Goal: Transaction & Acquisition: Book appointment/travel/reservation

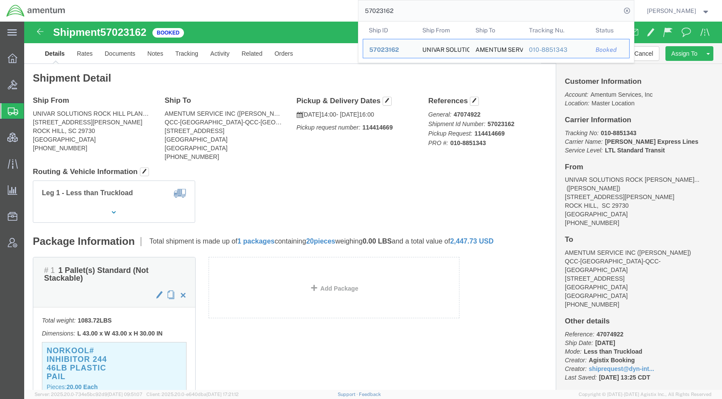
drag, startPoint x: 417, startPoint y: 14, endPoint x: 344, endPoint y: 9, distance: 73.1
click at [343, 9] on div "57023162 Ship ID Ship From Ship To Tracking Nu. Status Ship ID 57023162 Ship Fr…" at bounding box center [353, 11] width 562 height 22
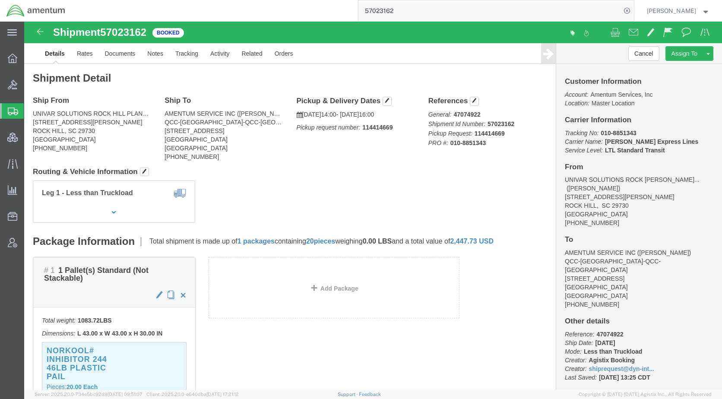
paste input "67259"
click at [633, 8] on icon at bounding box center [627, 11] width 12 height 12
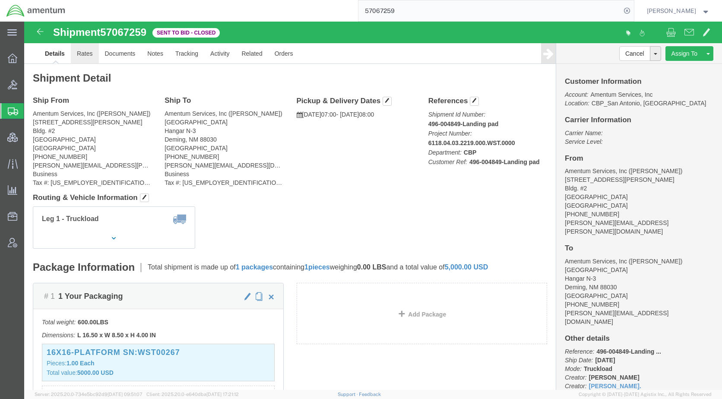
click link "Rates"
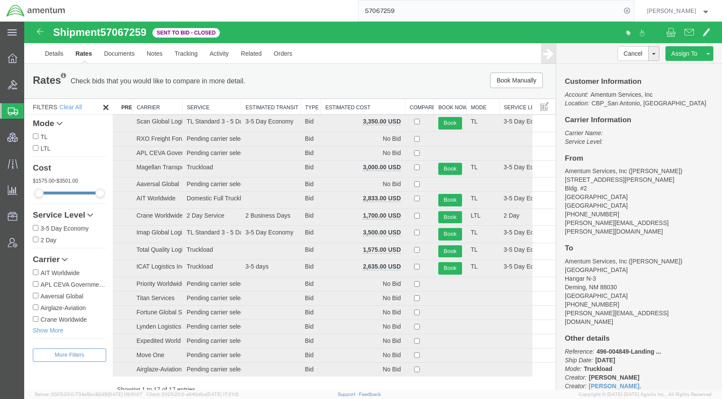
click at [366, 107] on th "Estimated Cost" at bounding box center [363, 107] width 84 height 16
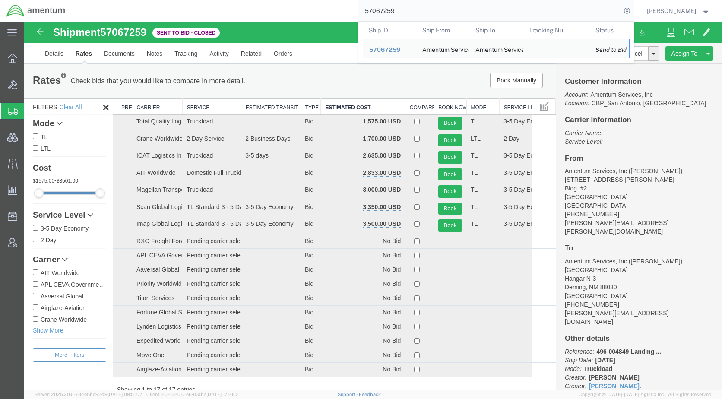
drag, startPoint x: 425, startPoint y: 11, endPoint x: 377, endPoint y: 10, distance: 47.5
click at [377, 10] on input "57067259" at bounding box center [489, 10] width 262 height 21
paste input "865"
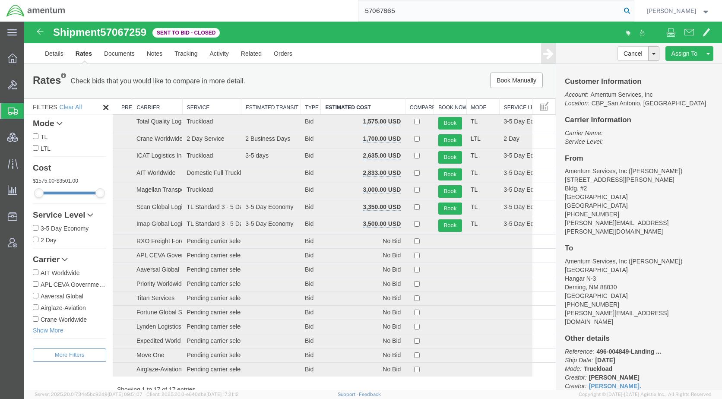
click at [633, 9] on icon at bounding box center [627, 11] width 12 height 12
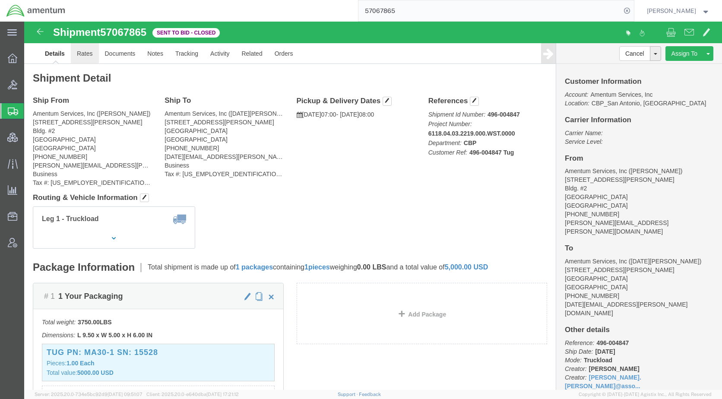
click link "Rates"
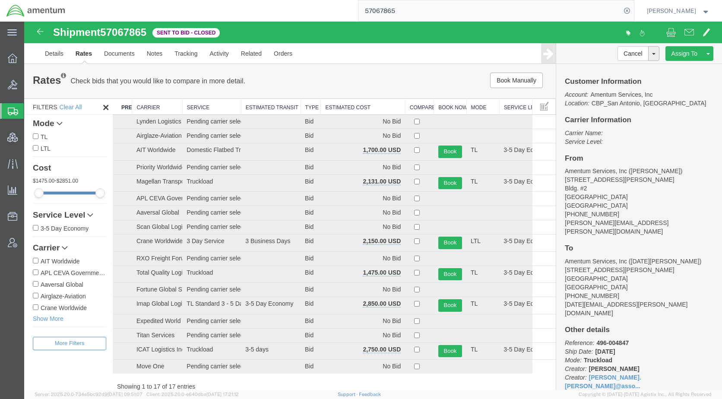
click at [338, 107] on th "Estimated Cost" at bounding box center [363, 107] width 84 height 16
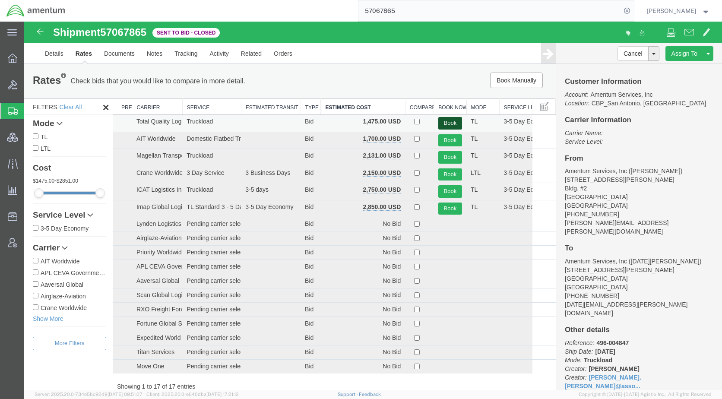
click at [442, 121] on button "Book" at bounding box center [450, 123] width 24 height 13
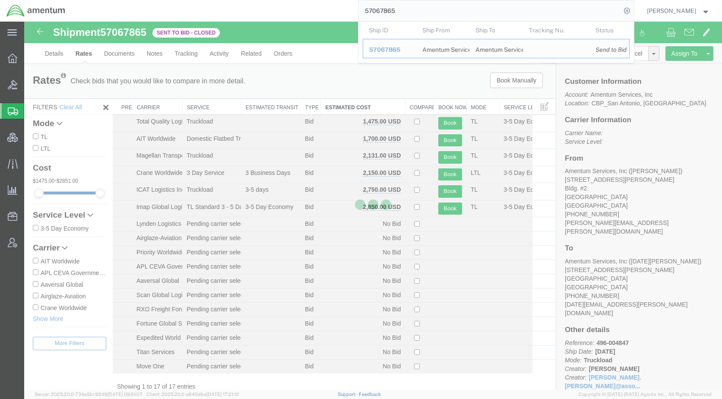
drag, startPoint x: 461, startPoint y: 9, endPoint x: 359, endPoint y: 13, distance: 101.5
click at [359, 13] on div "57067865 Ship ID Ship From Ship To Tracking Nu. Status Ship ID 57067865 Ship Fr…" at bounding box center [353, 11] width 562 height 22
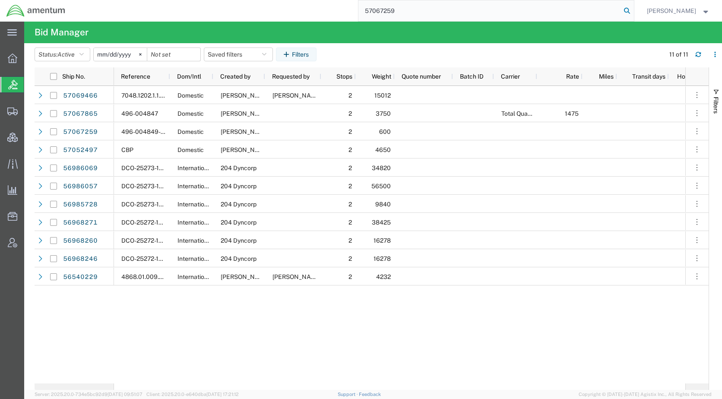
click at [633, 10] on icon at bounding box center [627, 11] width 12 height 12
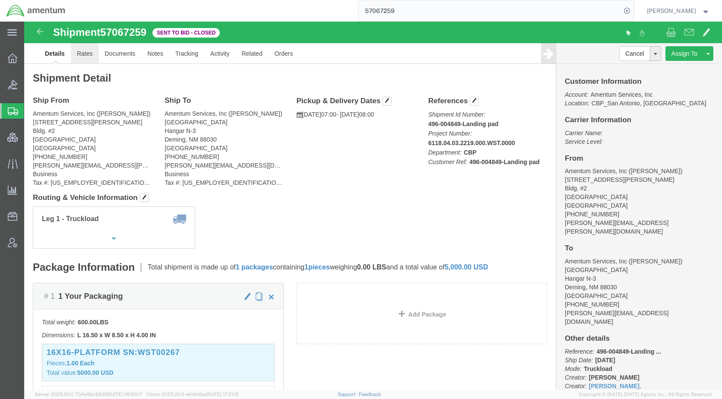
click link "Rates"
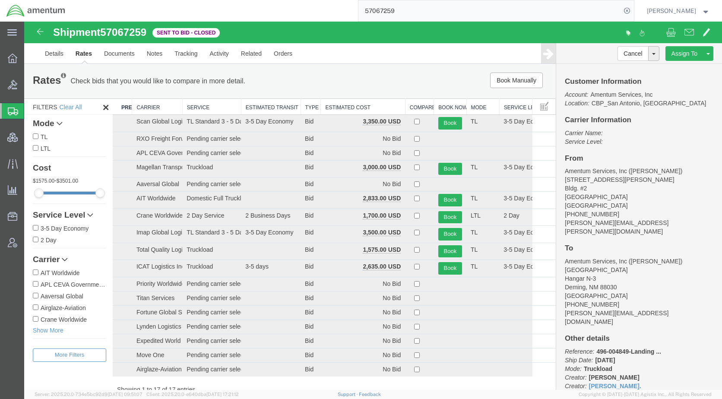
click at [355, 109] on th "Estimated Cost" at bounding box center [363, 107] width 84 height 16
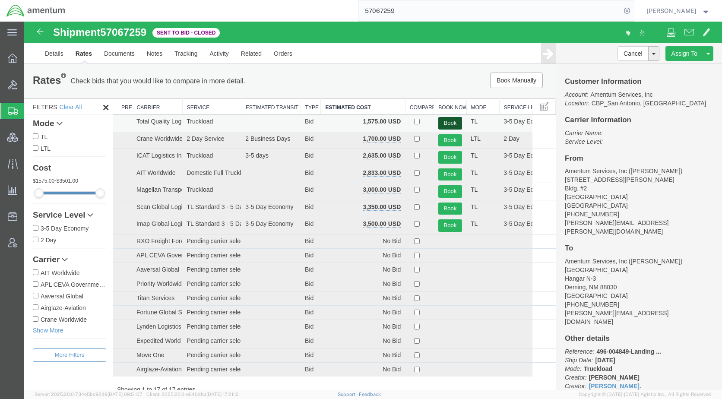
click at [443, 122] on button "Book" at bounding box center [450, 123] width 24 height 13
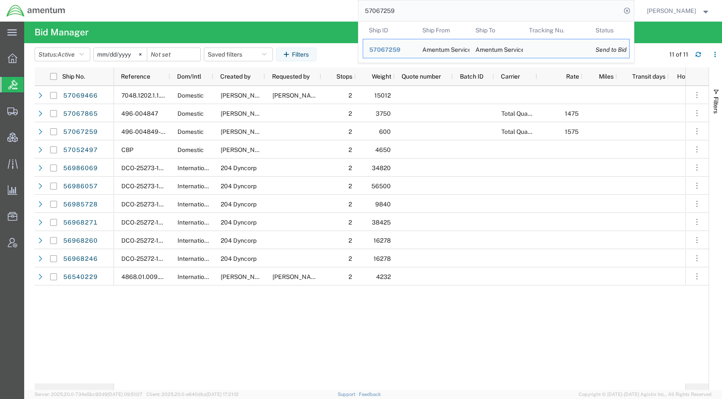
drag, startPoint x: 433, startPoint y: 13, endPoint x: 359, endPoint y: 9, distance: 74.4
click at [359, 9] on div "57067259 Ship ID Ship From Ship To Tracking Nu. Status Ship ID 57067259 Ship Fr…" at bounding box center [353, 11] width 562 height 22
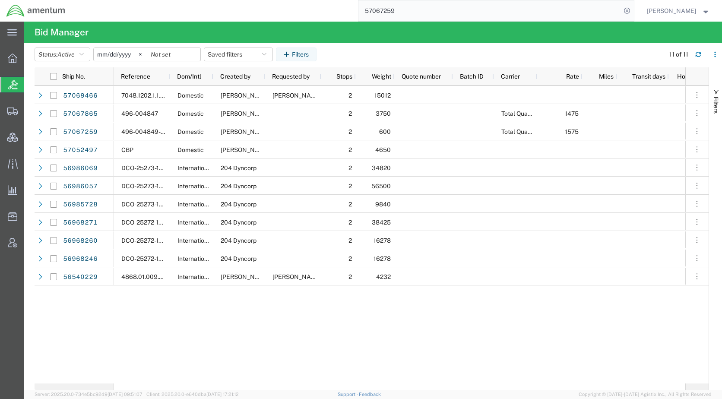
paste input "52497"
type input "57052497"
click at [633, 8] on icon at bounding box center [627, 11] width 12 height 12
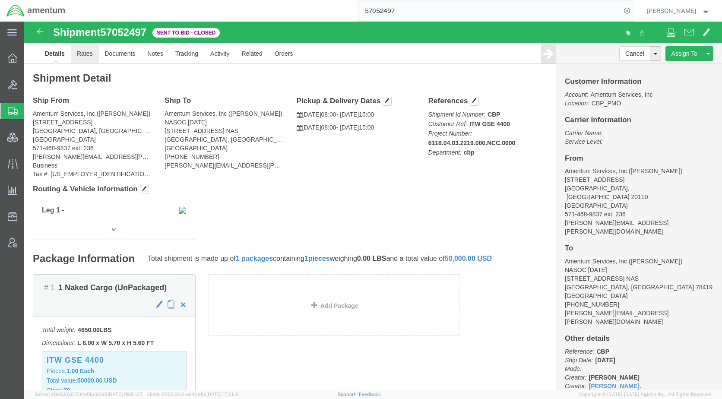
click link "Rates"
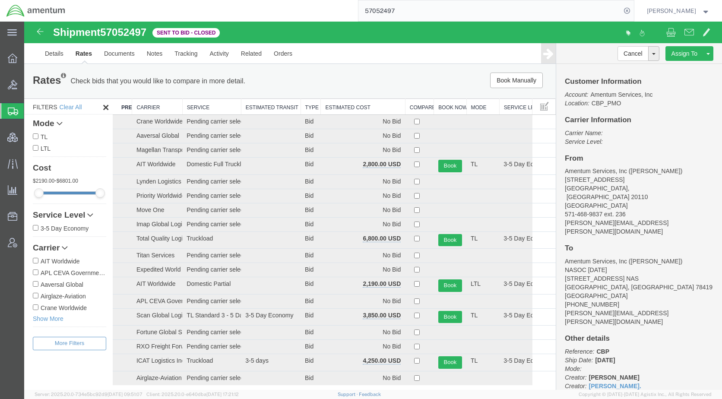
click at [324, 107] on th "Estimated Cost" at bounding box center [363, 107] width 84 height 16
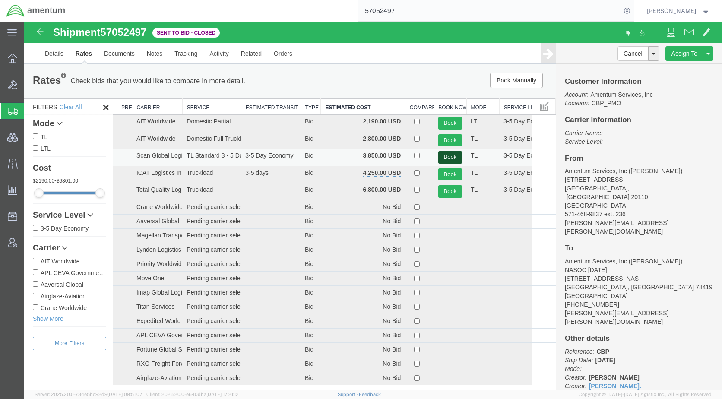
click at [447, 154] on button "Book" at bounding box center [450, 157] width 24 height 13
